Goal: Obtain resource: Download file/media

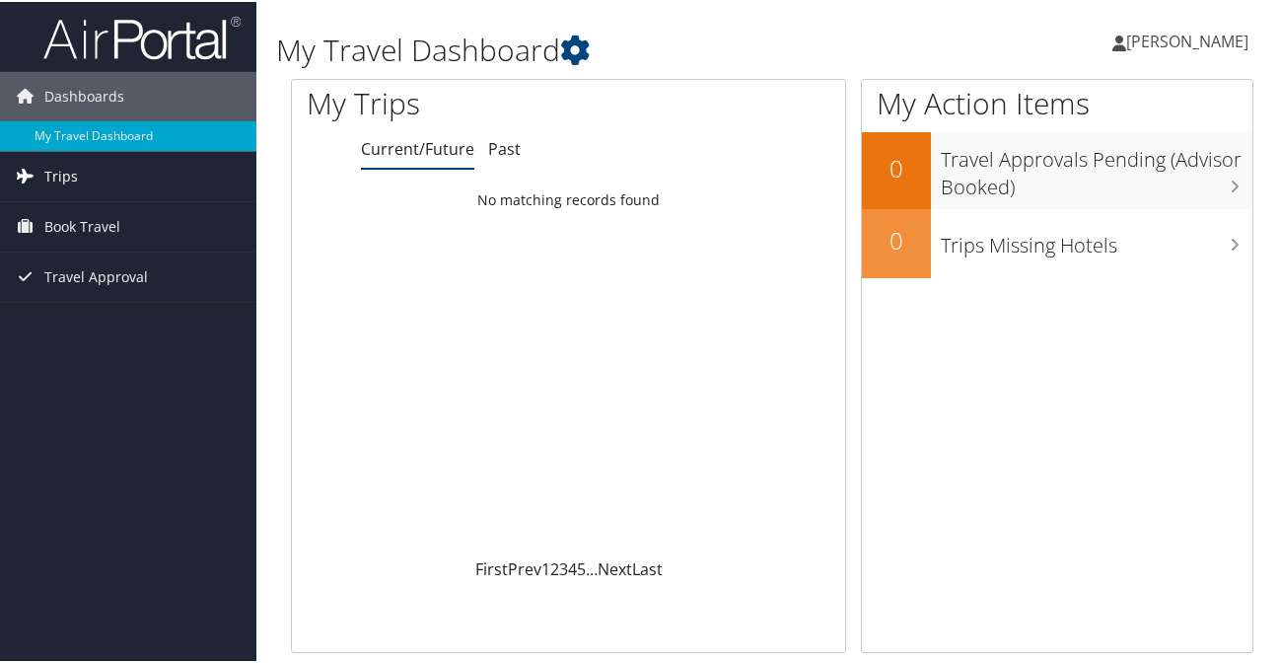
click at [55, 178] on span "Trips" at bounding box center [61, 174] width 34 height 49
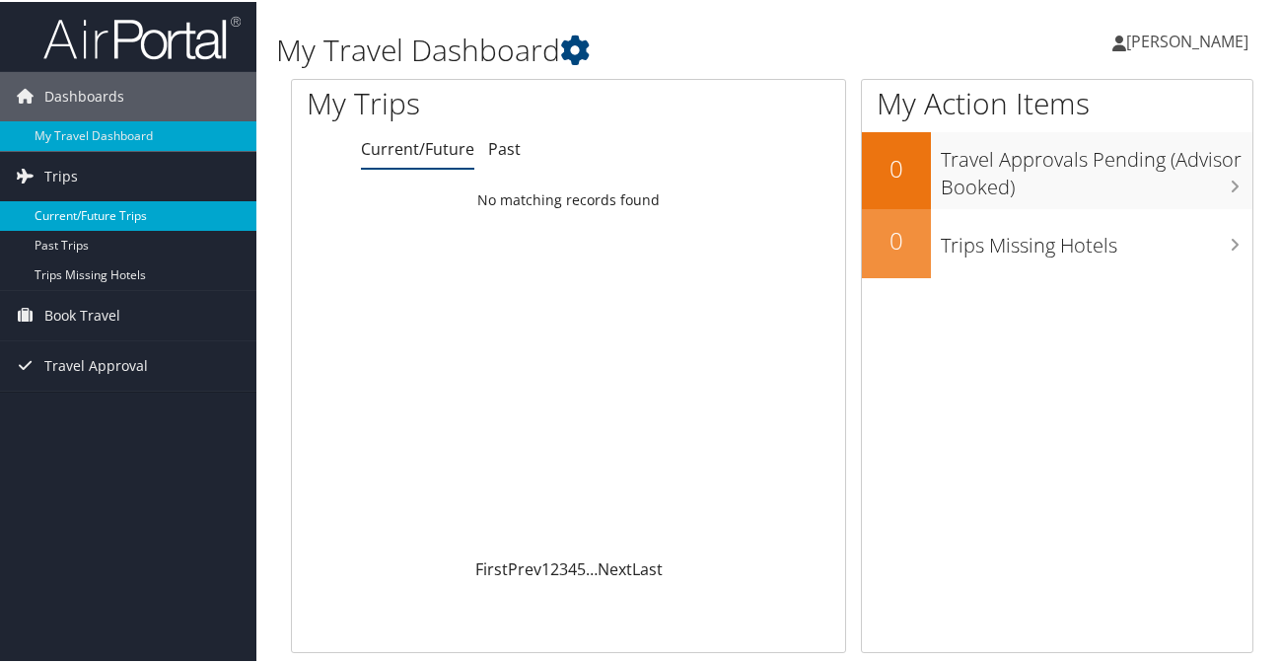
click at [113, 220] on link "Current/Future Trips" at bounding box center [128, 214] width 256 height 30
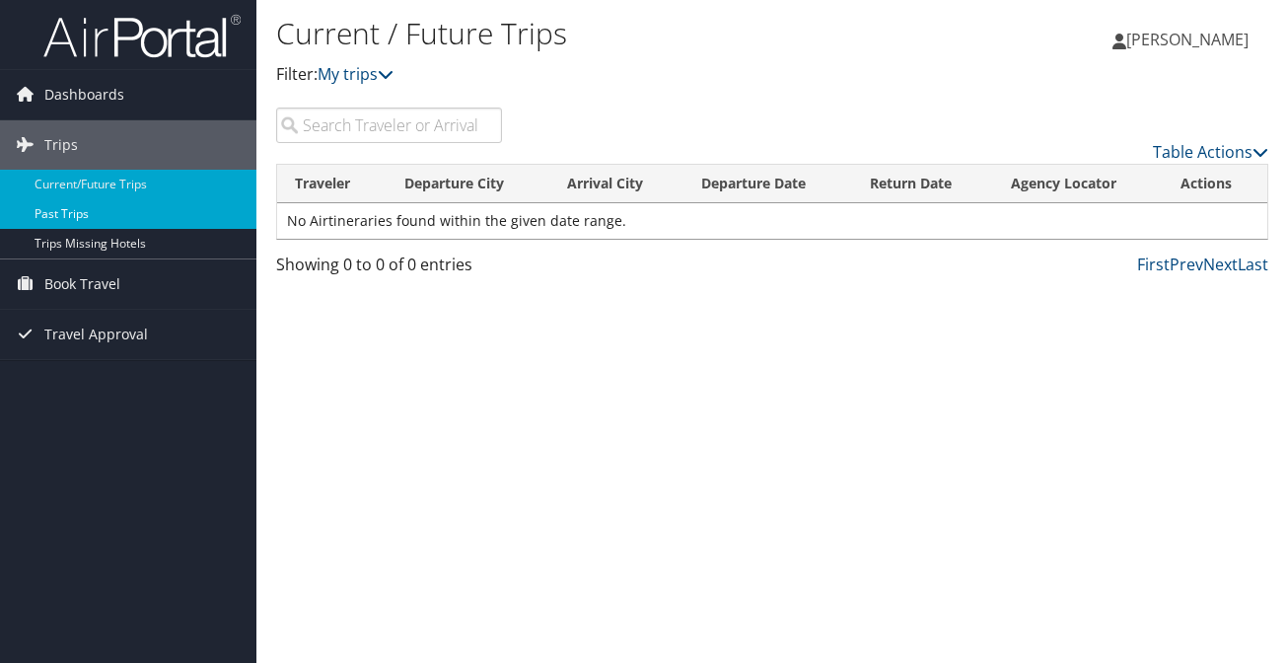
click at [60, 209] on link "Past Trips" at bounding box center [128, 214] width 256 height 30
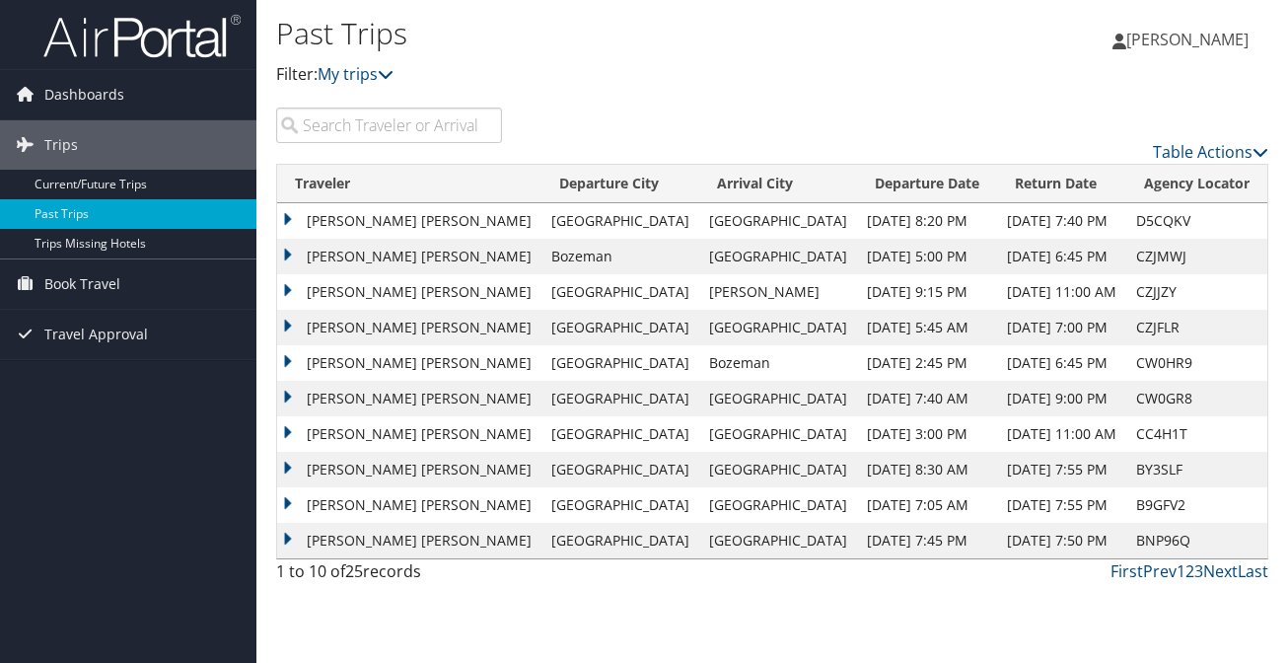
click at [291, 222] on td "[PERSON_NAME] [PERSON_NAME]" at bounding box center [409, 221] width 264 height 36
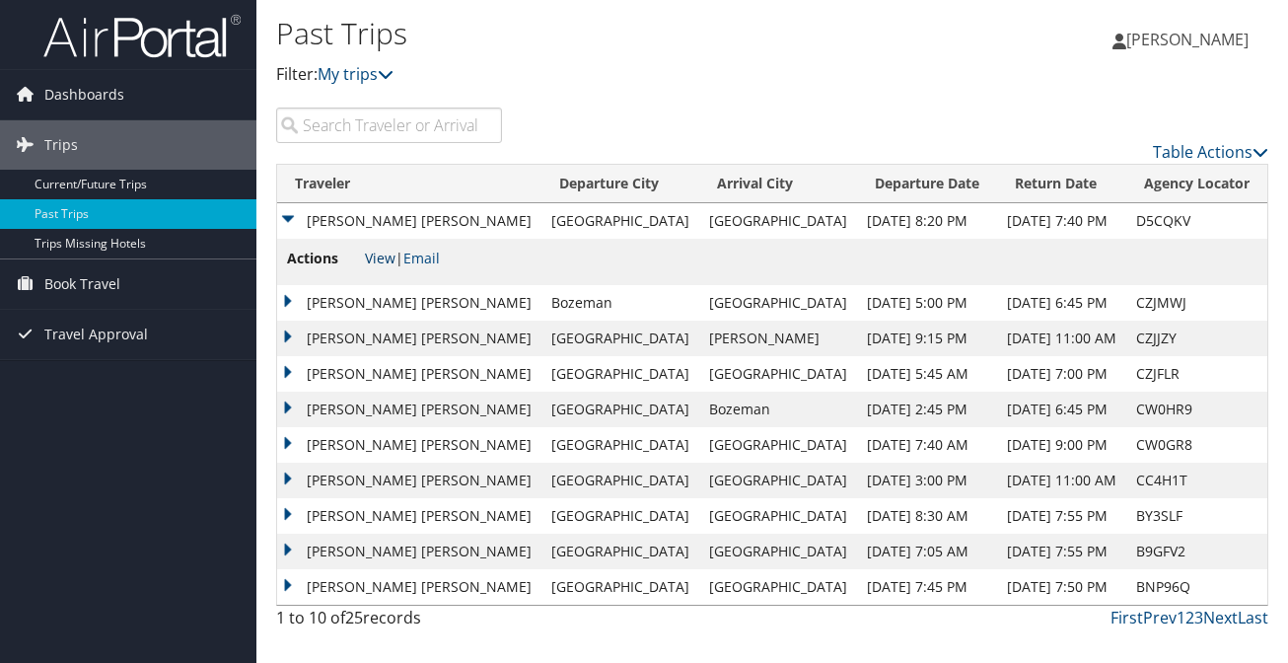
click at [380, 257] on link "View" at bounding box center [380, 258] width 31 height 19
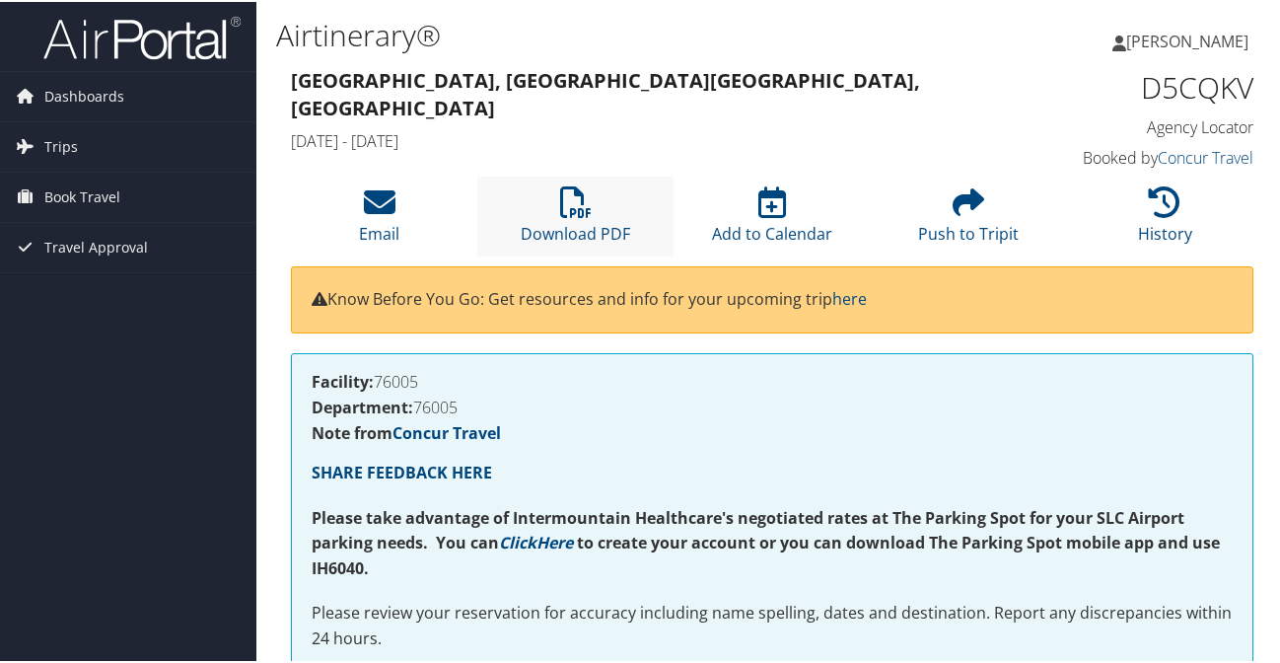
click at [590, 200] on li "Download PDF" at bounding box center [575, 215] width 196 height 80
click at [728, 57] on div "Airtinerary®" at bounding box center [607, 36] width 662 height 52
